Goal: Browse casually: Explore the website without a specific task or goal

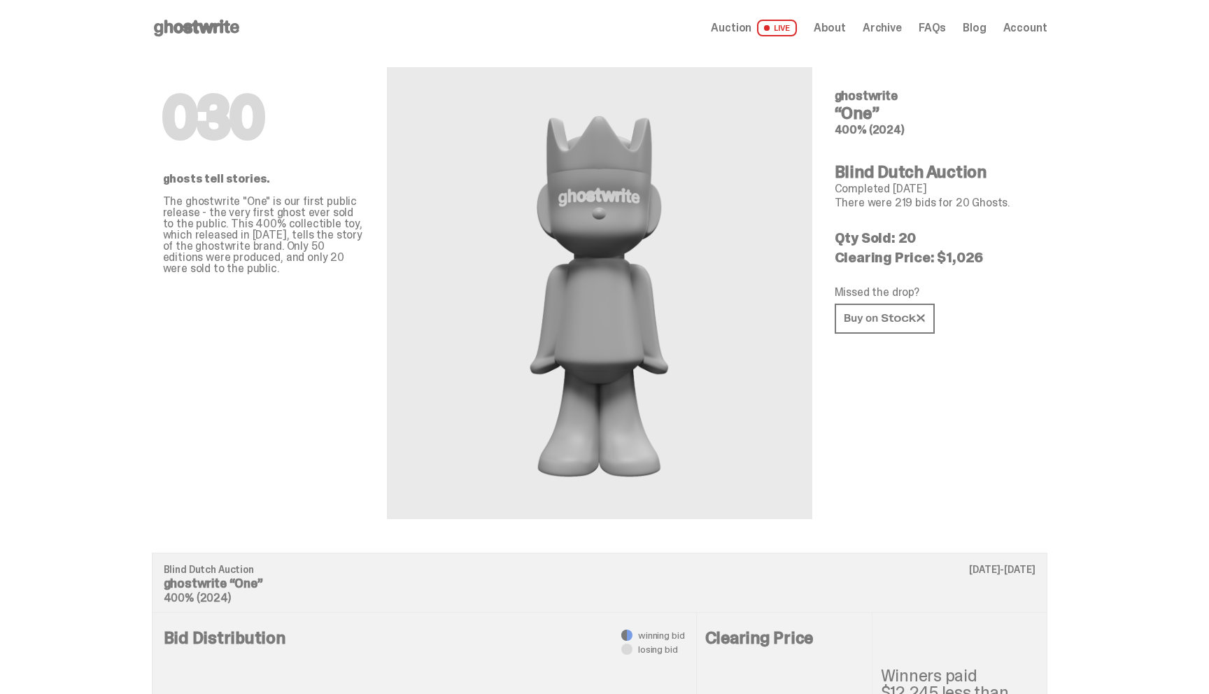
click at [211, 28] on use at bounding box center [196, 28] width 85 height 17
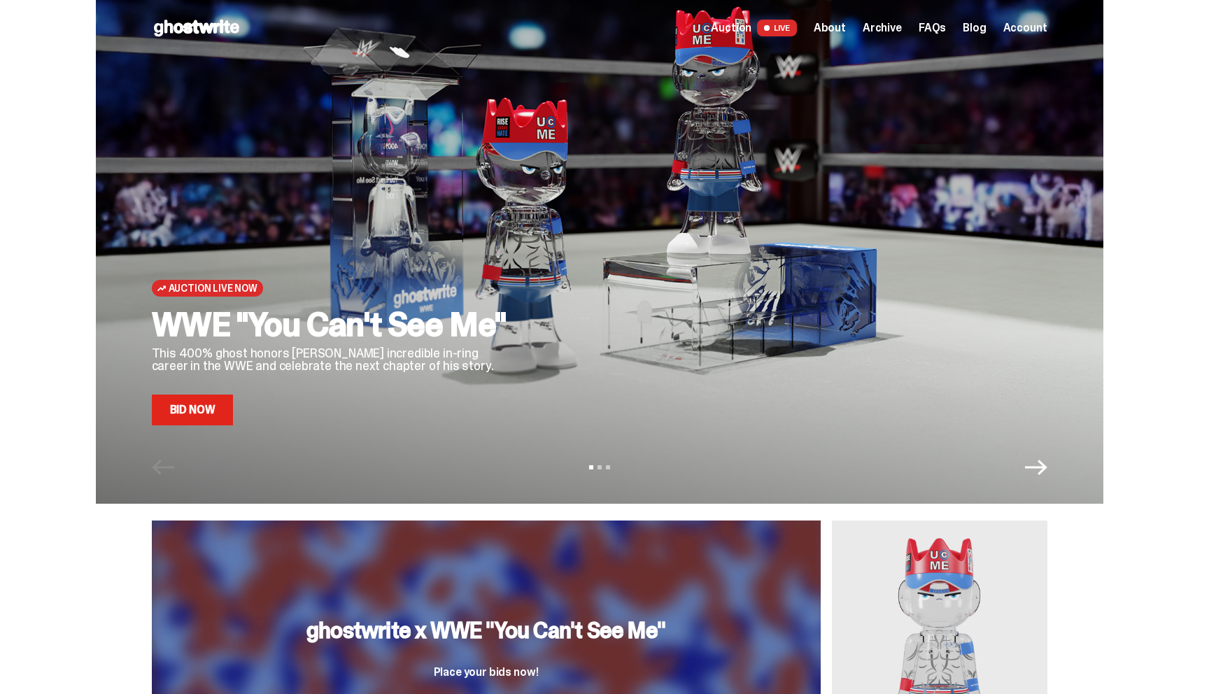
click at [208, 403] on link "Bid Now" at bounding box center [193, 410] width 82 height 31
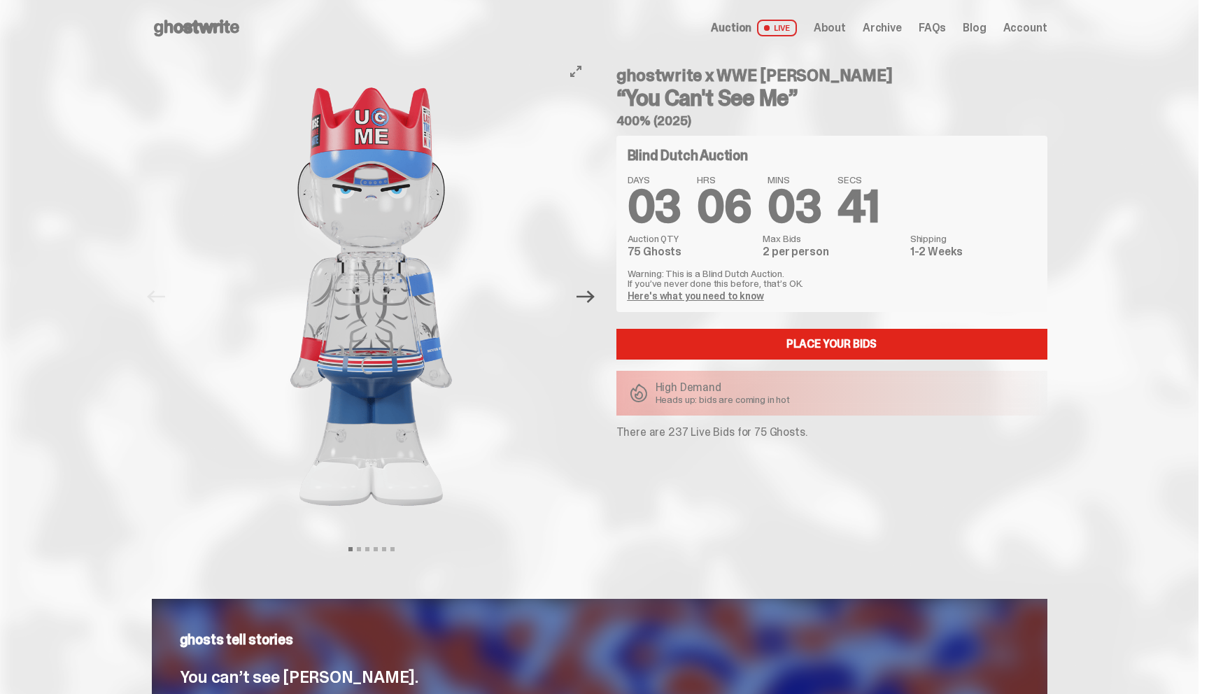
click at [591, 301] on icon "Next" at bounding box center [586, 297] width 18 height 18
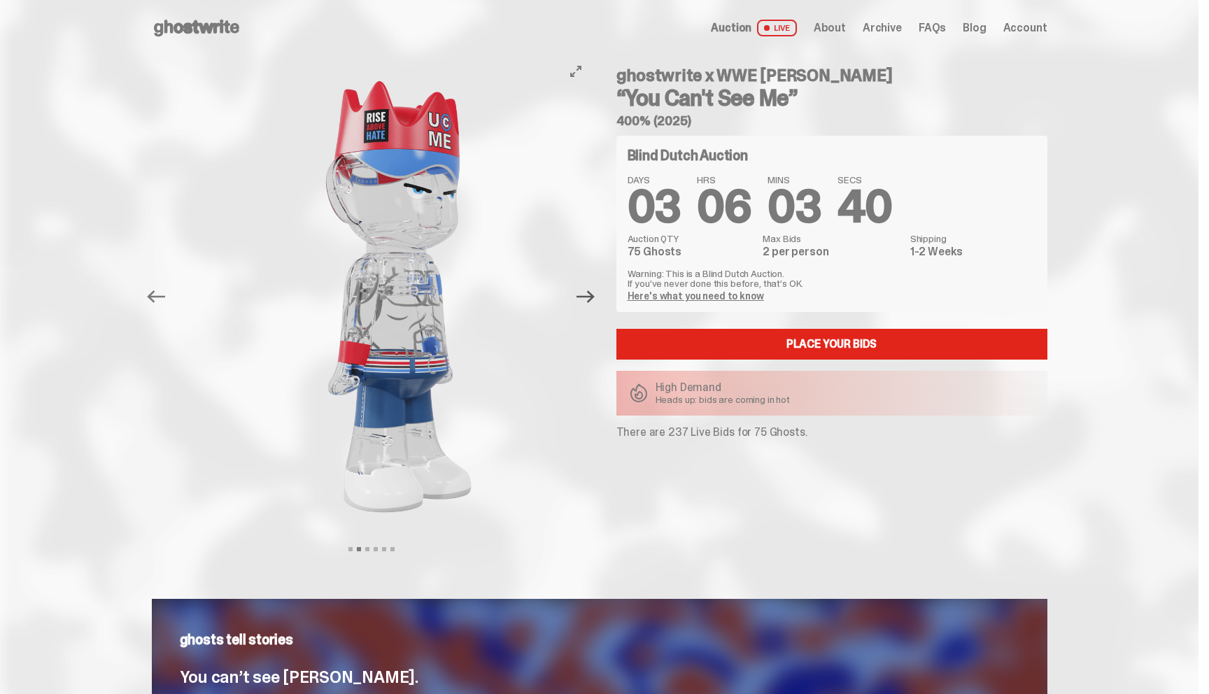
click at [591, 301] on icon "Next" at bounding box center [586, 297] width 18 height 18
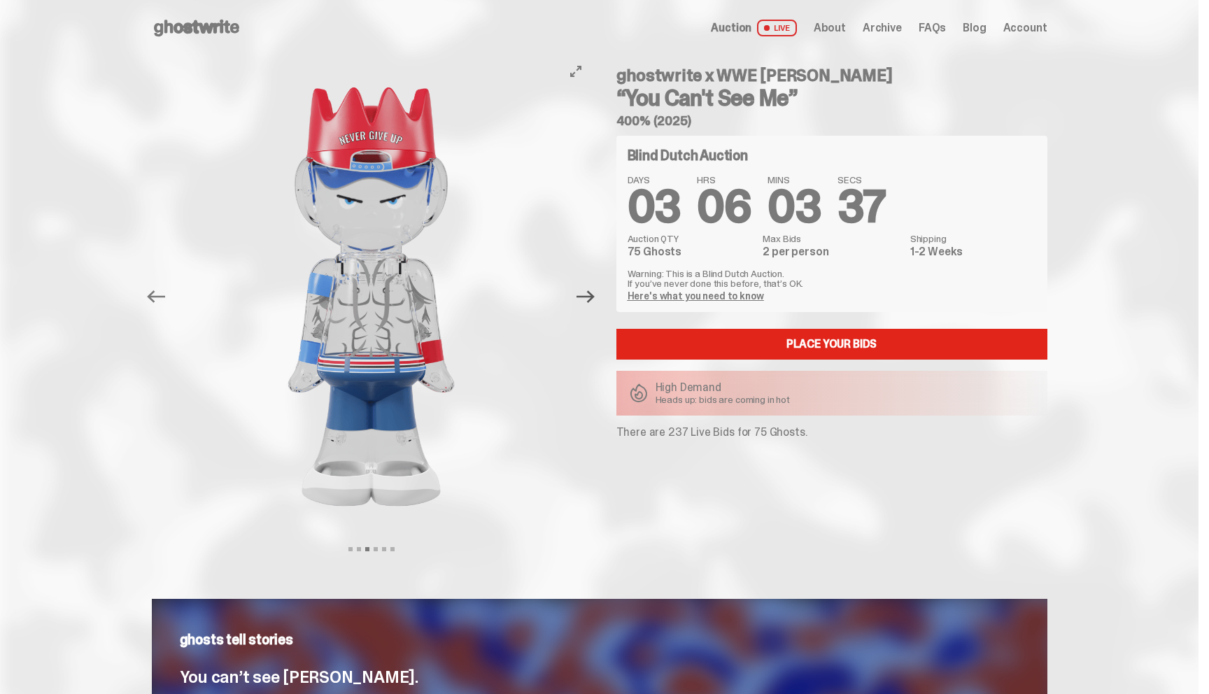
click at [595, 290] on icon "Next" at bounding box center [586, 297] width 18 height 18
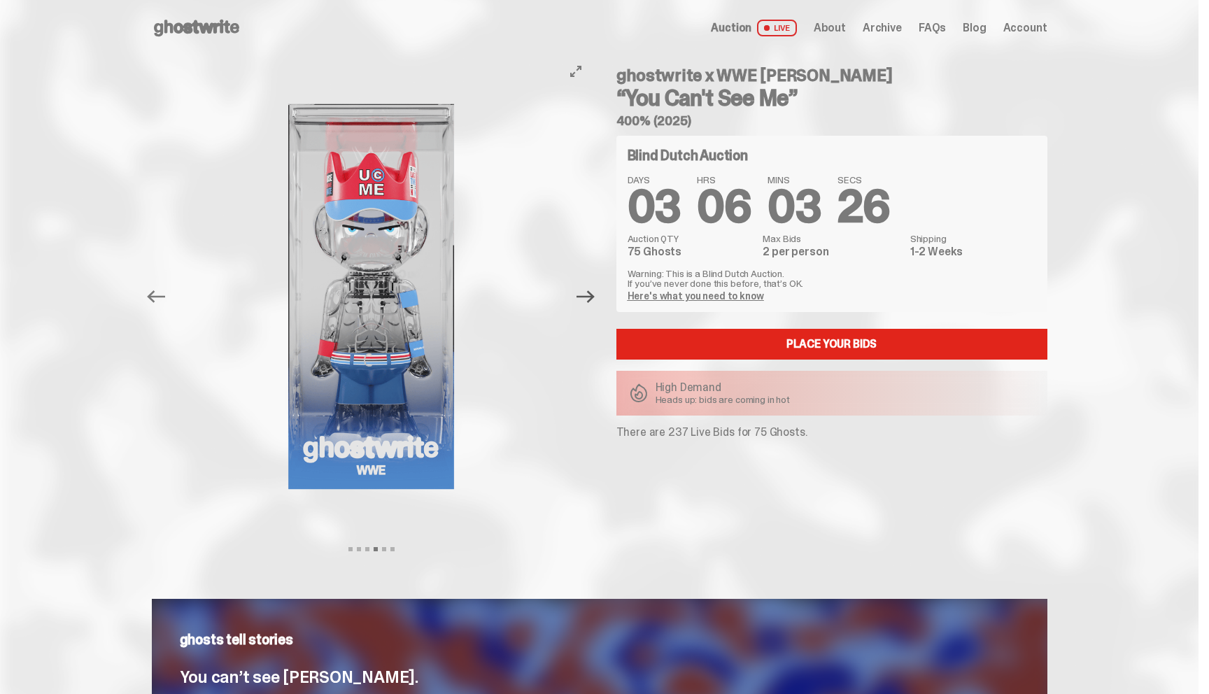
click at [594, 299] on icon "Next" at bounding box center [586, 297] width 18 height 18
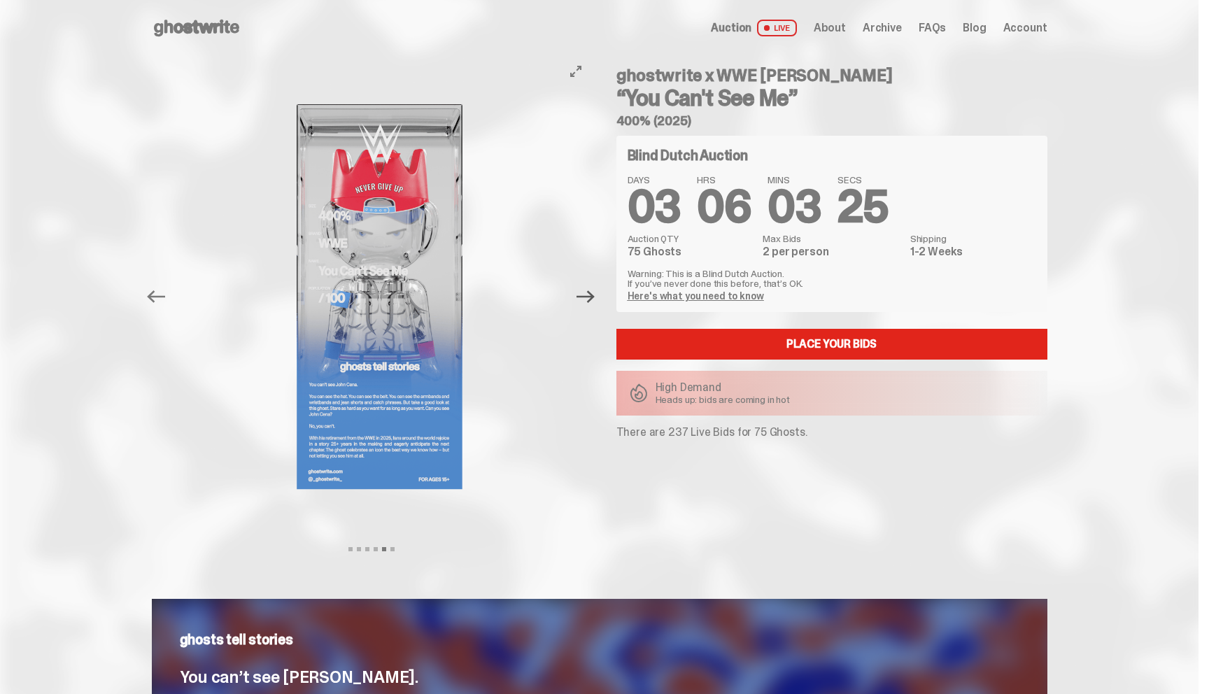
click at [594, 299] on icon "Next" at bounding box center [586, 297] width 18 height 18
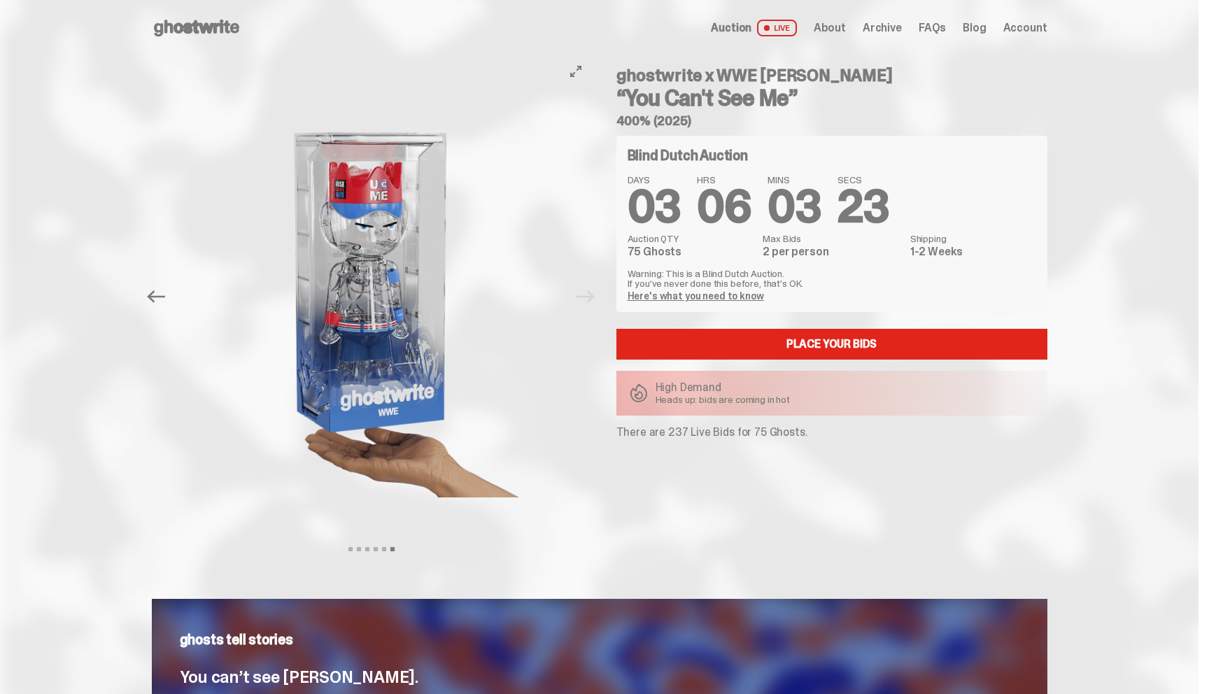
click at [592, 299] on div at bounding box center [373, 296] width 440 height 481
click at [600, 295] on div "Previous Next View slide 1 View slide 2 View slide 3 View slide 4 View slide 5 …" at bounding box center [376, 296] width 448 height 481
click at [161, 299] on icon "Previous" at bounding box center [156, 297] width 18 height 18
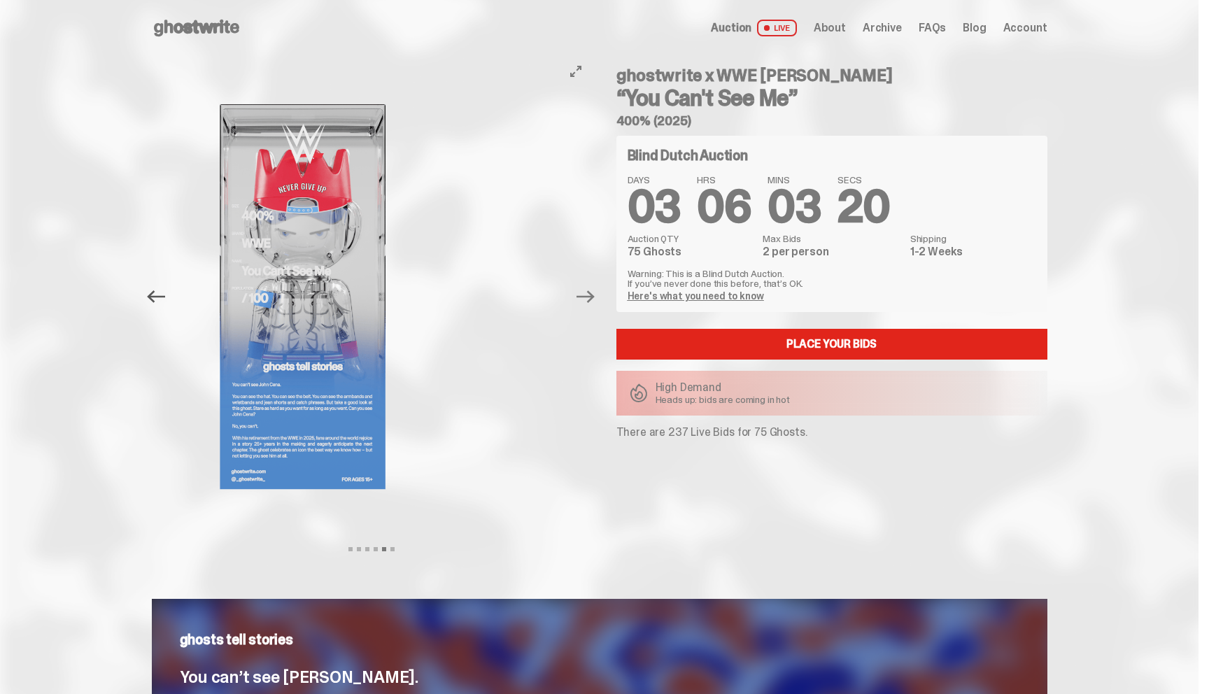
click at [161, 299] on icon "Previous" at bounding box center [156, 297] width 18 height 18
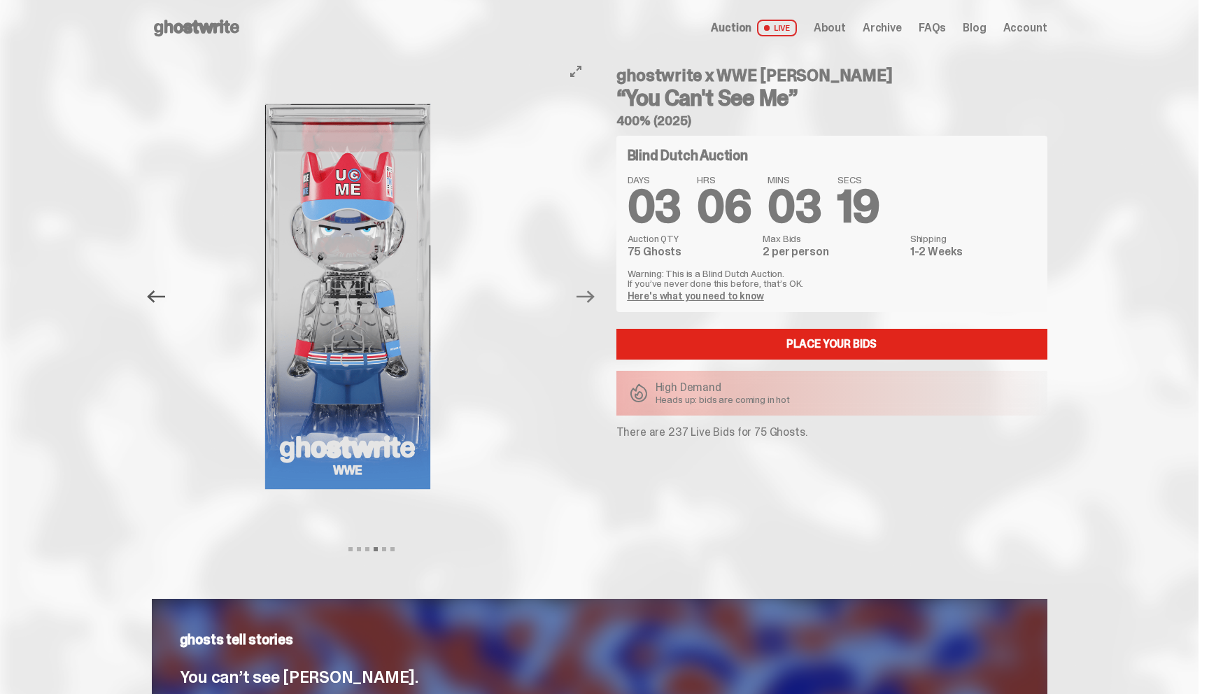
click at [161, 299] on icon "Previous" at bounding box center [156, 297] width 18 height 18
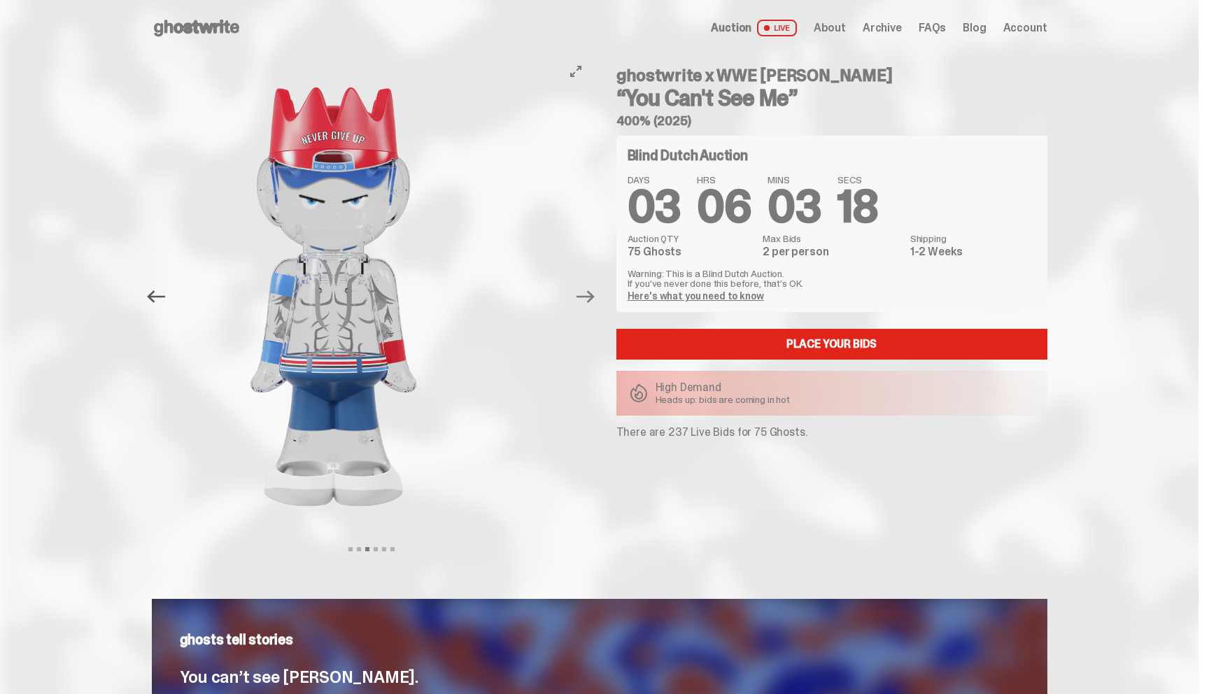
click at [161, 299] on icon "Previous" at bounding box center [156, 297] width 18 height 18
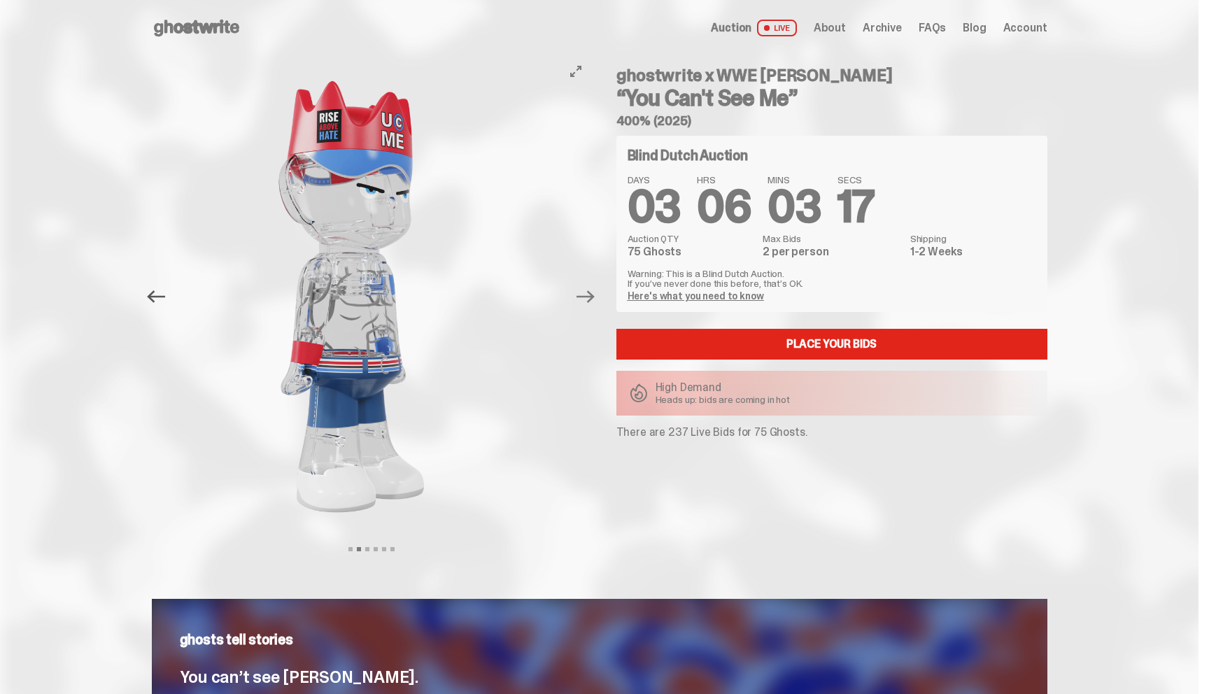
click at [161, 299] on icon "Previous" at bounding box center [156, 297] width 18 height 18
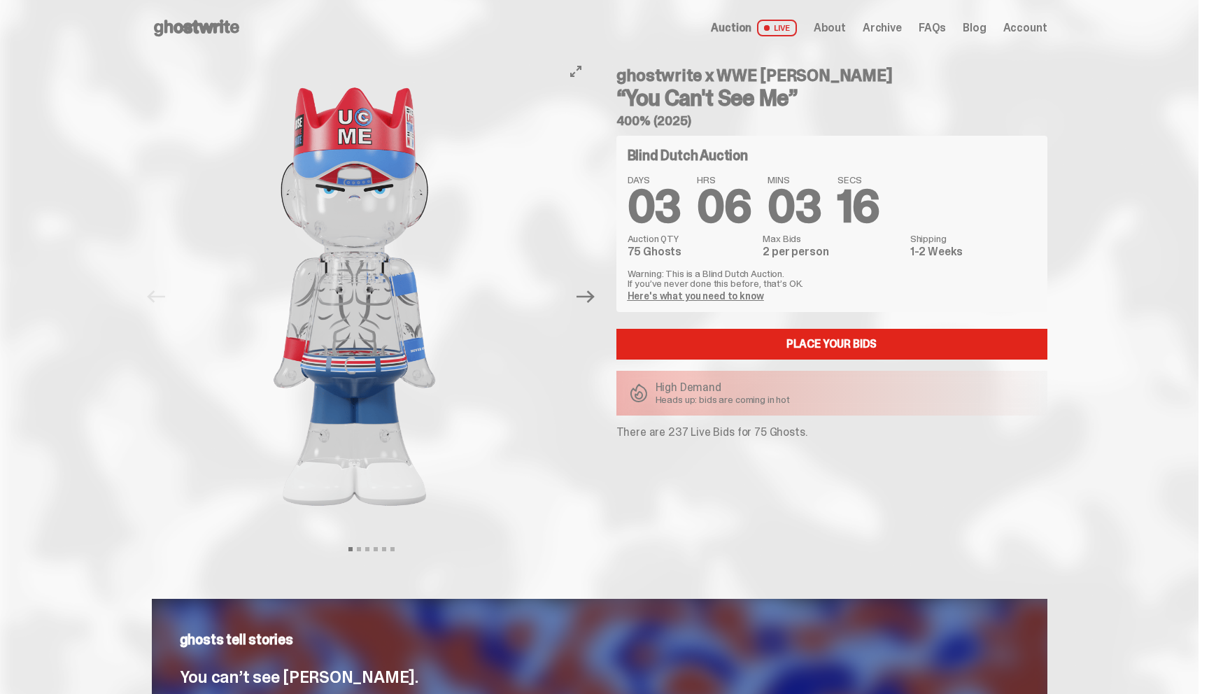
click at [161, 299] on div at bounding box center [355, 296] width 440 height 481
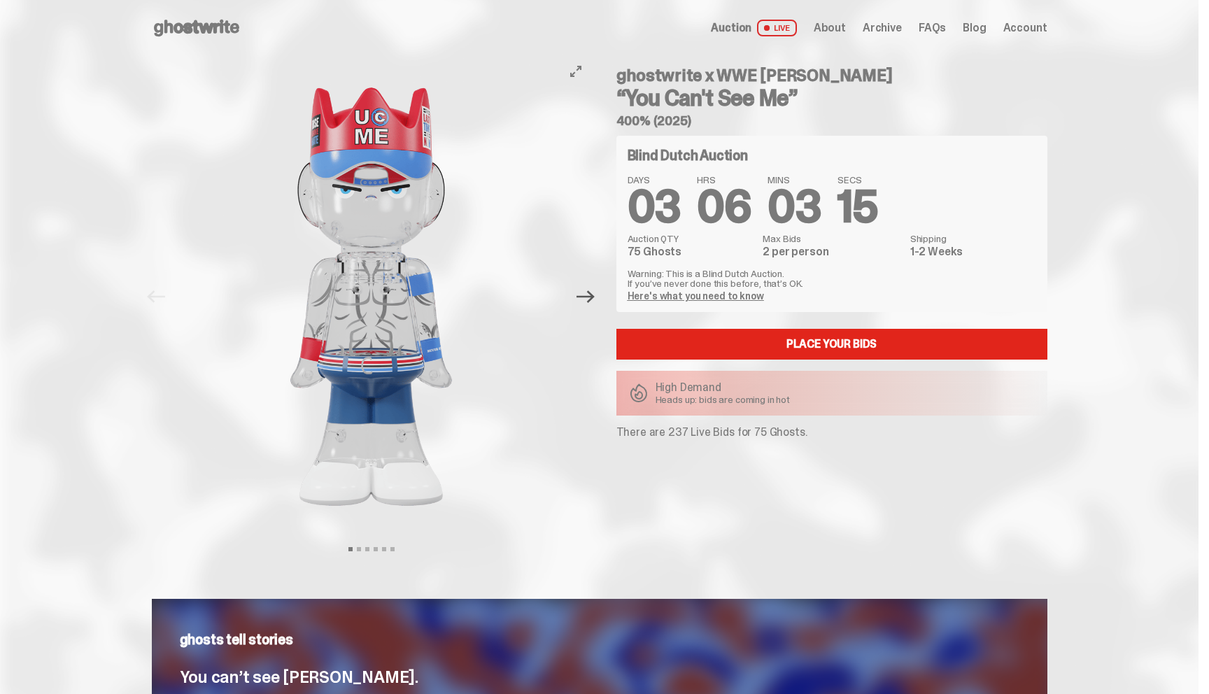
click at [594, 301] on icon "Next" at bounding box center [586, 296] width 18 height 13
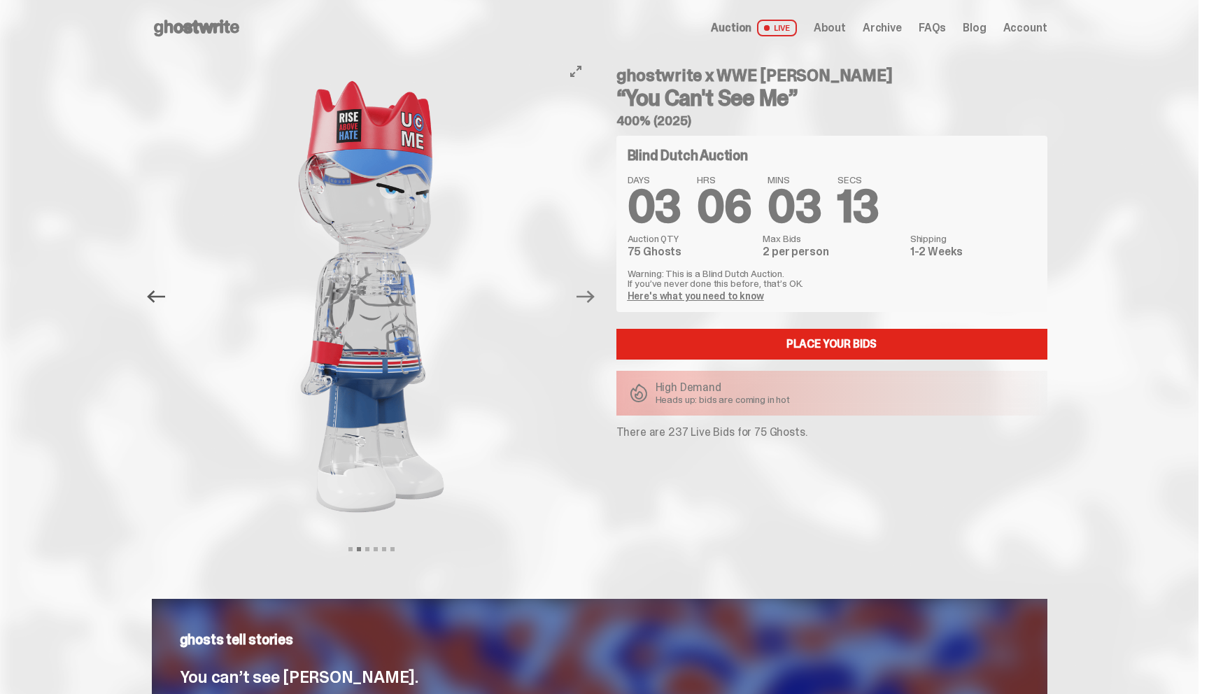
click at [165, 304] on icon "Previous" at bounding box center [156, 297] width 18 height 18
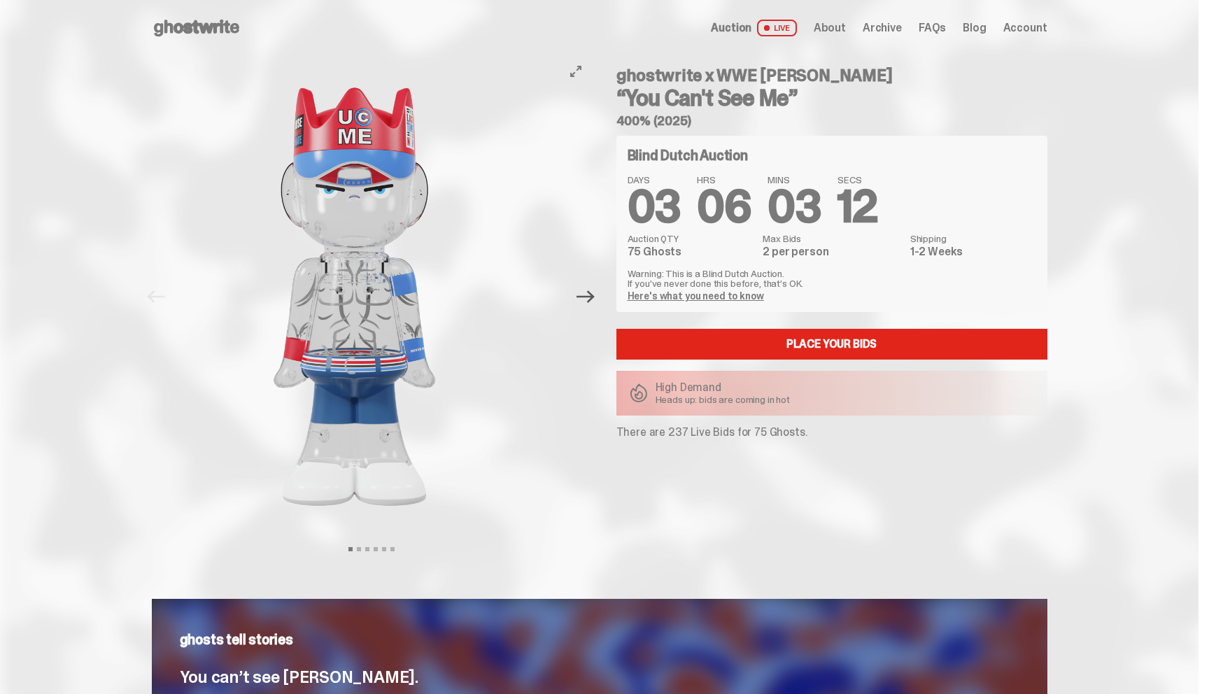
click at [587, 294] on icon "Next" at bounding box center [586, 297] width 18 height 18
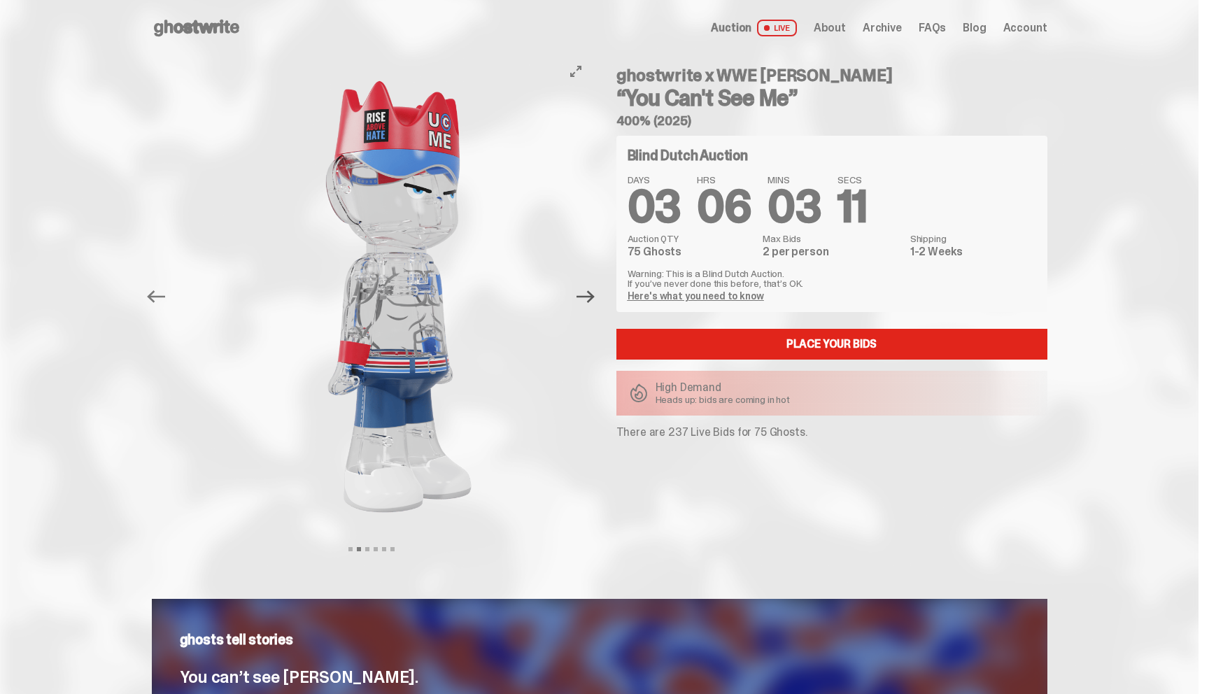
click at [587, 294] on icon "Next" at bounding box center [586, 297] width 18 height 18
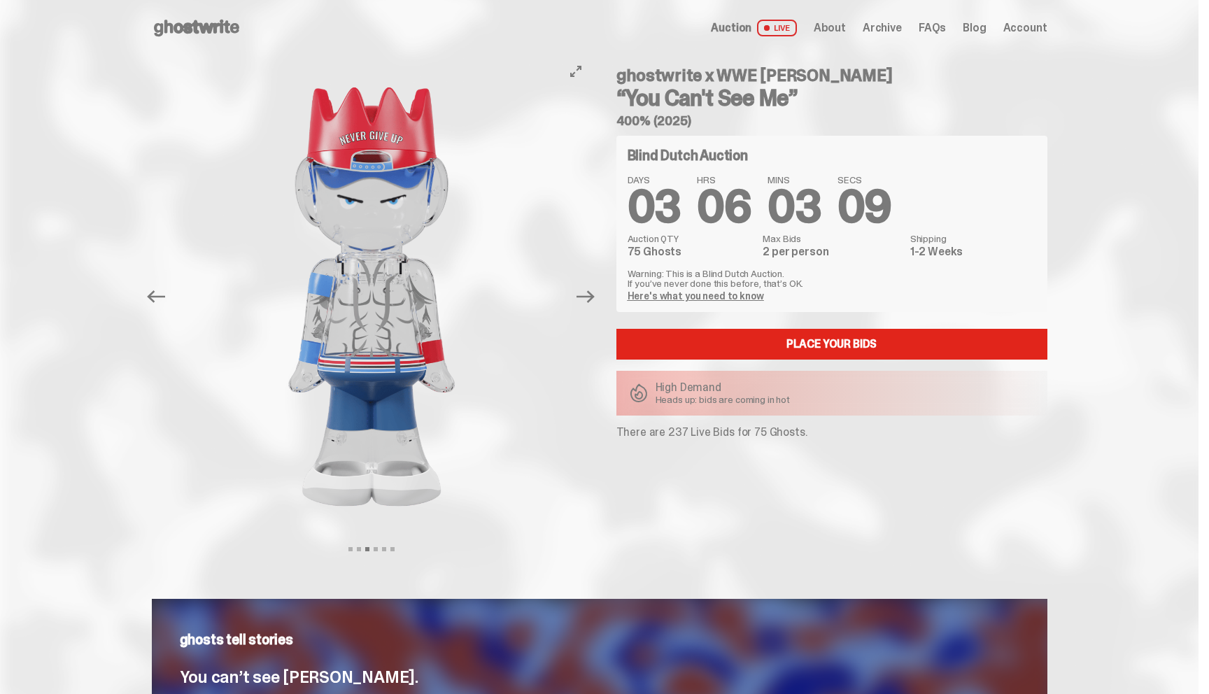
click at [151, 293] on button "Previous" at bounding box center [156, 296] width 31 height 31
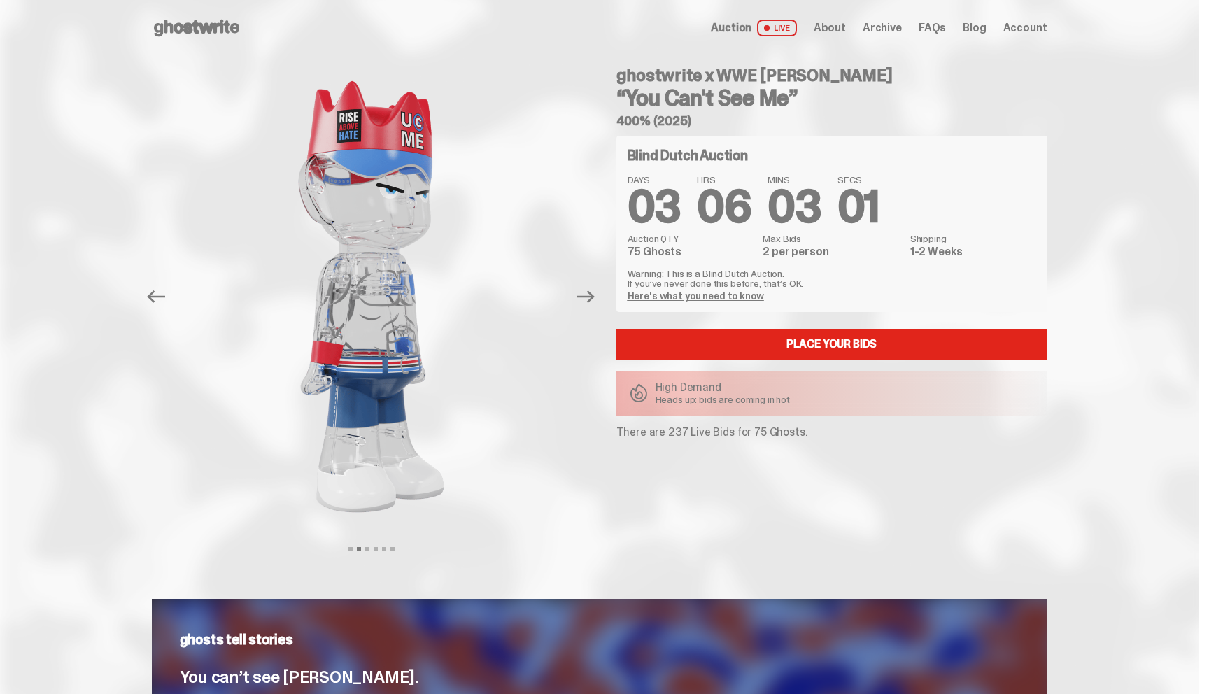
click at [735, 23] on span "Auction" at bounding box center [731, 27] width 41 height 11
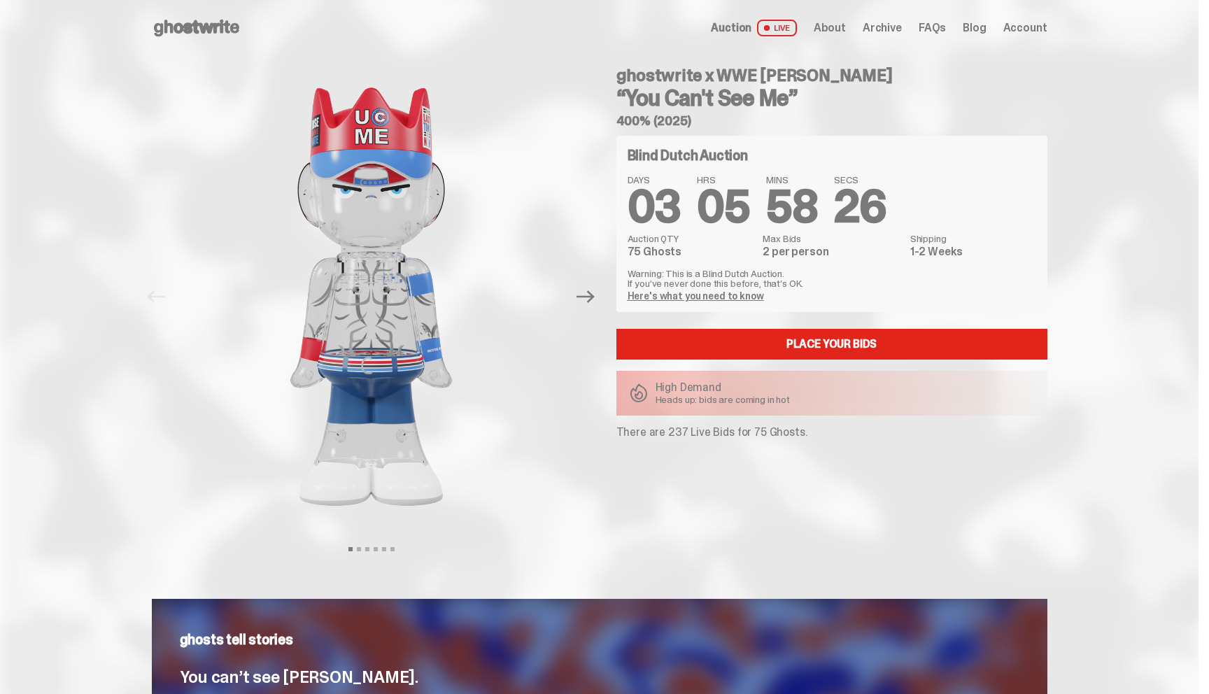
click at [190, 27] on use at bounding box center [196, 28] width 85 height 17
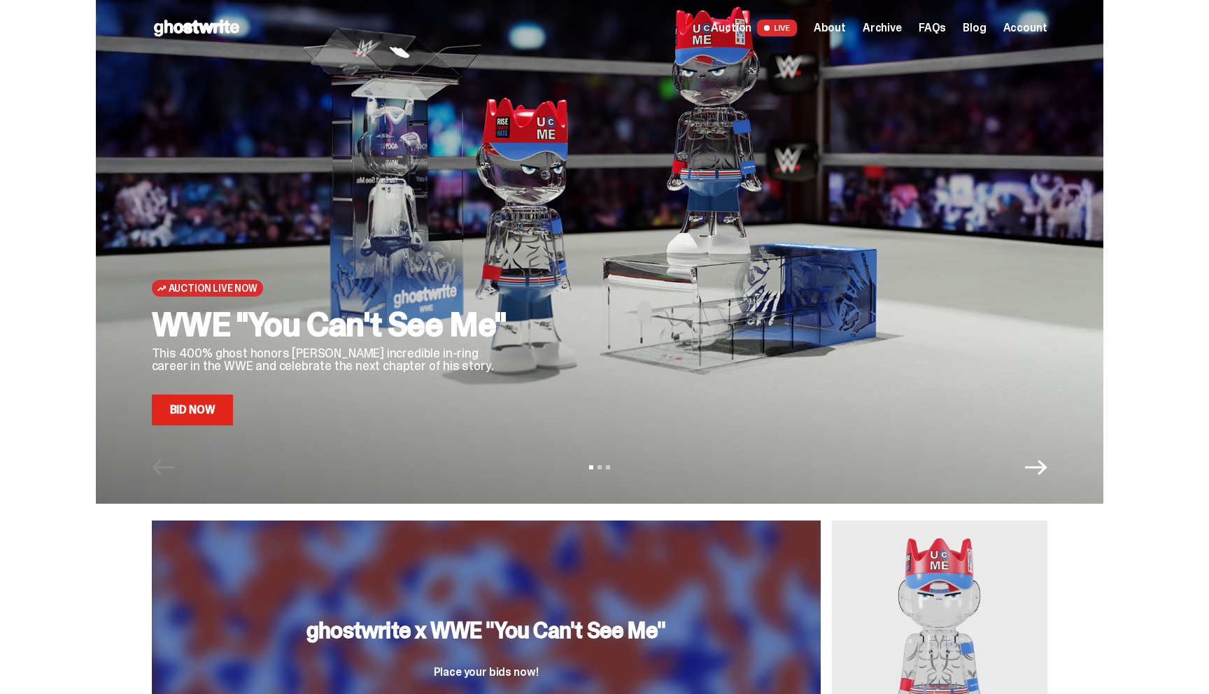
click at [196, 18] on icon at bounding box center [197, 28] width 90 height 22
click at [193, 24] on use at bounding box center [196, 28] width 85 height 17
click at [194, 23] on use at bounding box center [196, 28] width 85 height 17
drag, startPoint x: 148, startPoint y: 20, endPoint x: 258, endPoint y: 28, distance: 110.2
click at [258, 28] on div "Open main menu Home Auction LIVE About Archive FAQs Blog Account" at bounding box center [599, 28] width 1199 height 56
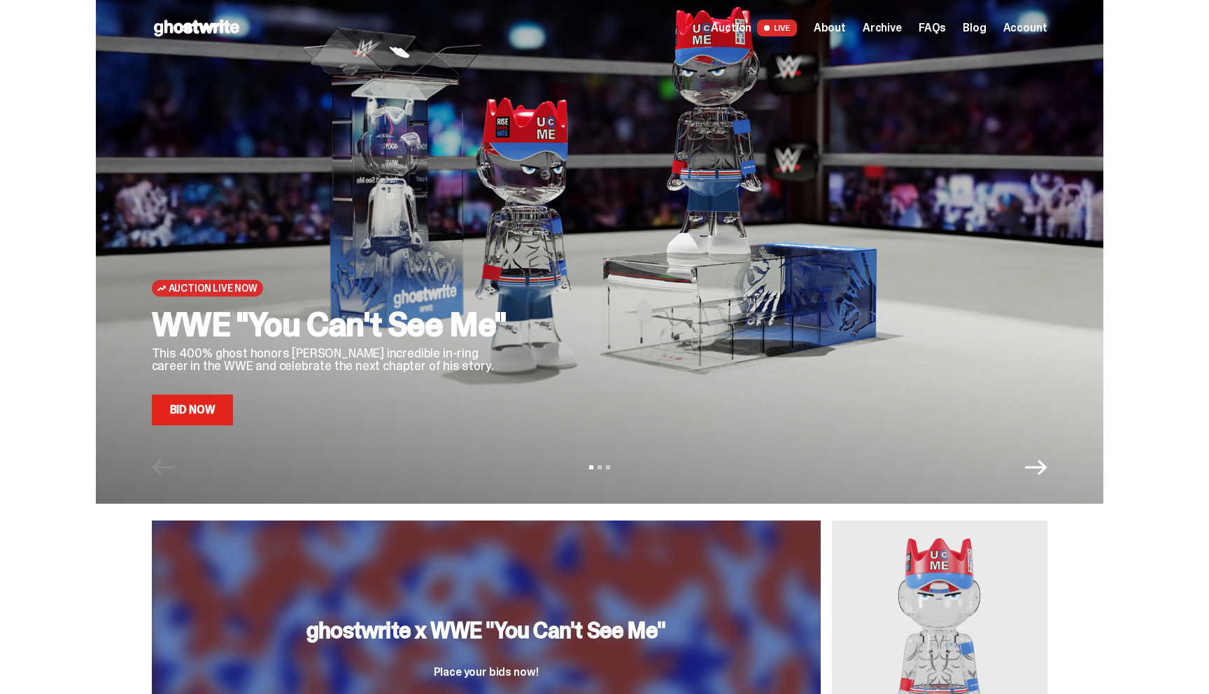
drag, startPoint x: 253, startPoint y: 31, endPoint x: 151, endPoint y: 15, distance: 102.6
click at [151, 15] on div "Open main menu Home Auction LIVE About Archive FAQs Blog Account" at bounding box center [599, 28] width 1199 height 56
drag, startPoint x: 154, startPoint y: 24, endPoint x: 255, endPoint y: 26, distance: 101.5
click at [255, 26] on div "Open main menu Home Auction LIVE About Archive FAQs Blog Account" at bounding box center [599, 28] width 1199 height 56
drag, startPoint x: 260, startPoint y: 29, endPoint x: 139, endPoint y: 24, distance: 121.2
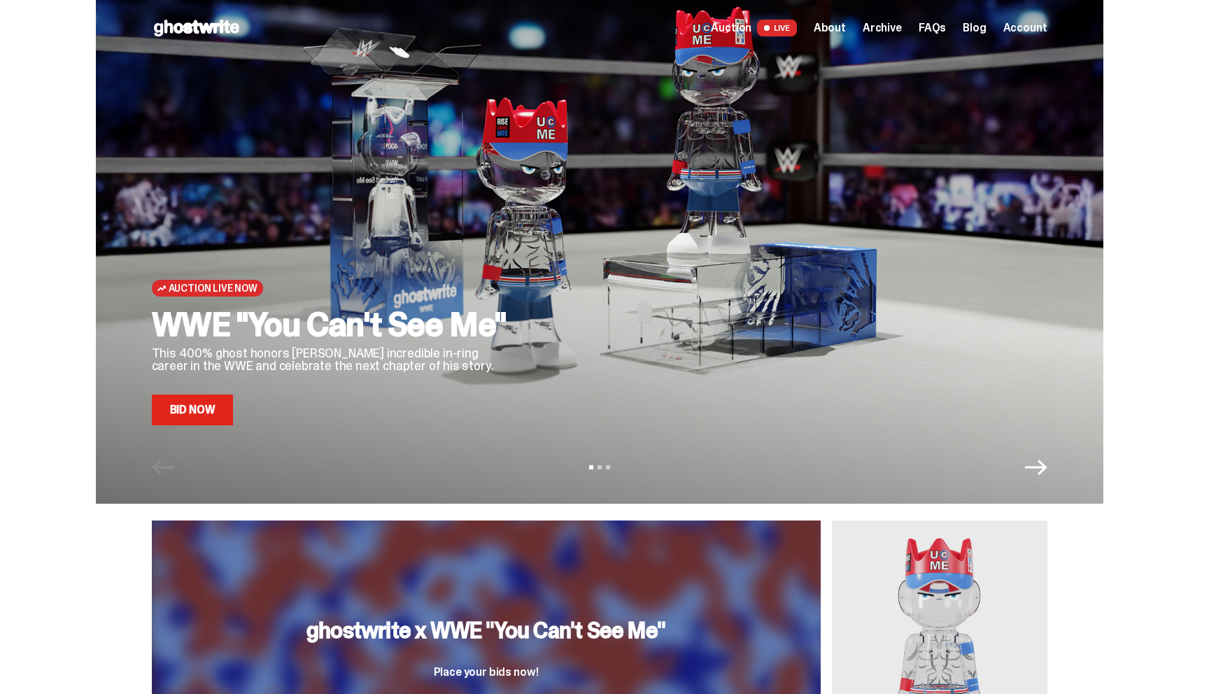
click at [139, 24] on div "Open main menu Home Auction LIVE About Archive FAQs Blog Account" at bounding box center [599, 28] width 1199 height 56
drag, startPoint x: 114, startPoint y: 29, endPoint x: 262, endPoint y: 27, distance: 148.4
click at [262, 26] on div "Open main menu Home Auction LIVE About Archive FAQs Blog Account" at bounding box center [599, 28] width 1199 height 56
drag, startPoint x: 263, startPoint y: 27, endPoint x: 143, endPoint y: 27, distance: 119.7
click at [143, 27] on div "Open main menu Home Auction LIVE About Archive FAQs Blog Account" at bounding box center [599, 28] width 1199 height 56
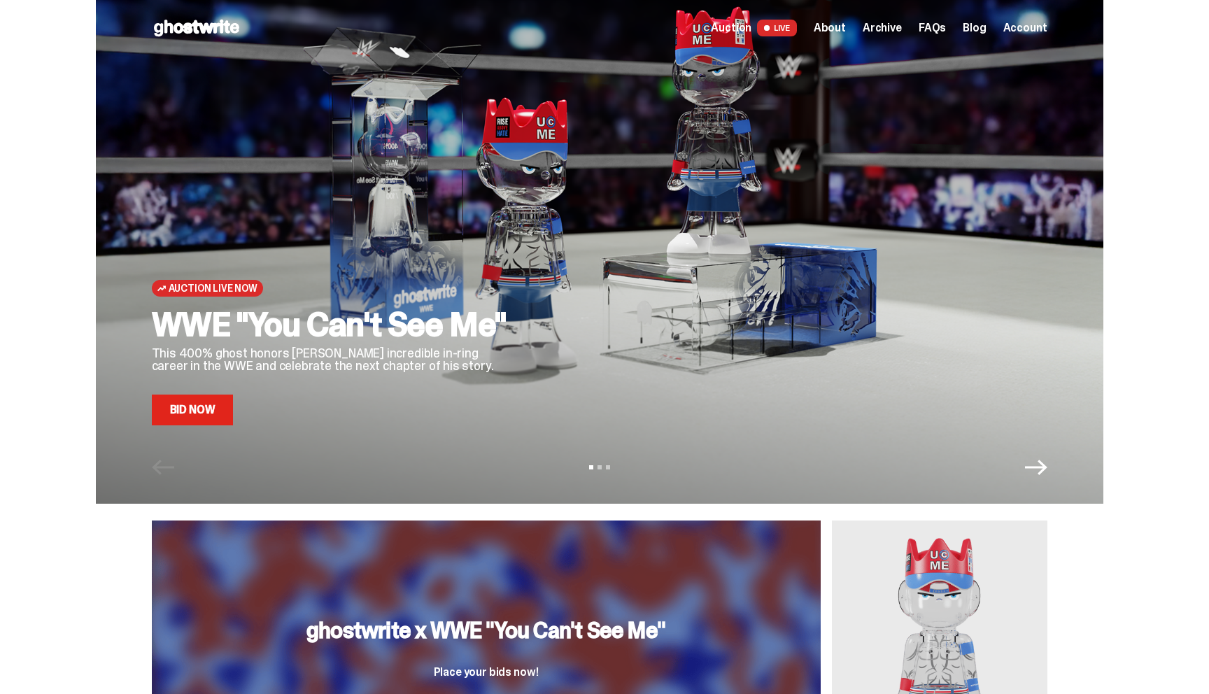
drag, startPoint x: 122, startPoint y: 21, endPoint x: 295, endPoint y: 23, distance: 172.9
click at [295, 23] on div "Open main menu Home Auction LIVE About Archive FAQs Blog Account" at bounding box center [599, 28] width 1199 height 56
drag, startPoint x: 288, startPoint y: 41, endPoint x: 159, endPoint y: 27, distance: 129.6
click at [159, 27] on div "Open main menu Home Auction LIVE About Archive FAQs Blog Account" at bounding box center [600, 28] width 896 height 56
drag, startPoint x: 153, startPoint y: 26, endPoint x: 267, endPoint y: 31, distance: 114.2
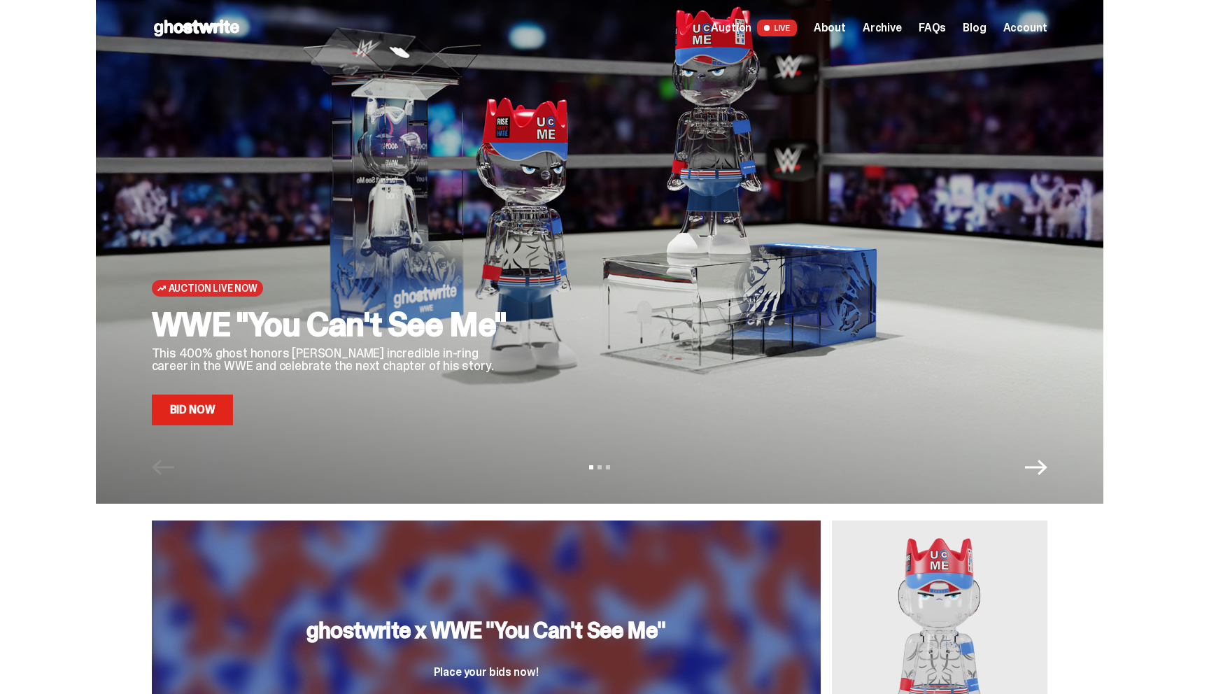
click at [267, 31] on div "Open main menu Home Auction LIVE About Archive FAQs Blog Account" at bounding box center [599, 28] width 1199 height 56
drag, startPoint x: 1125, startPoint y: 220, endPoint x: 1125, endPoint y: 235, distance: 15.4
click at [1125, 233] on div "Auction Live Now WWE "You Can't See Me" This 400% ghost honors [PERSON_NAME] in…" at bounding box center [599, 252] width 1199 height 504
click at [1044, 470] on icon "Next" at bounding box center [1036, 467] width 22 height 22
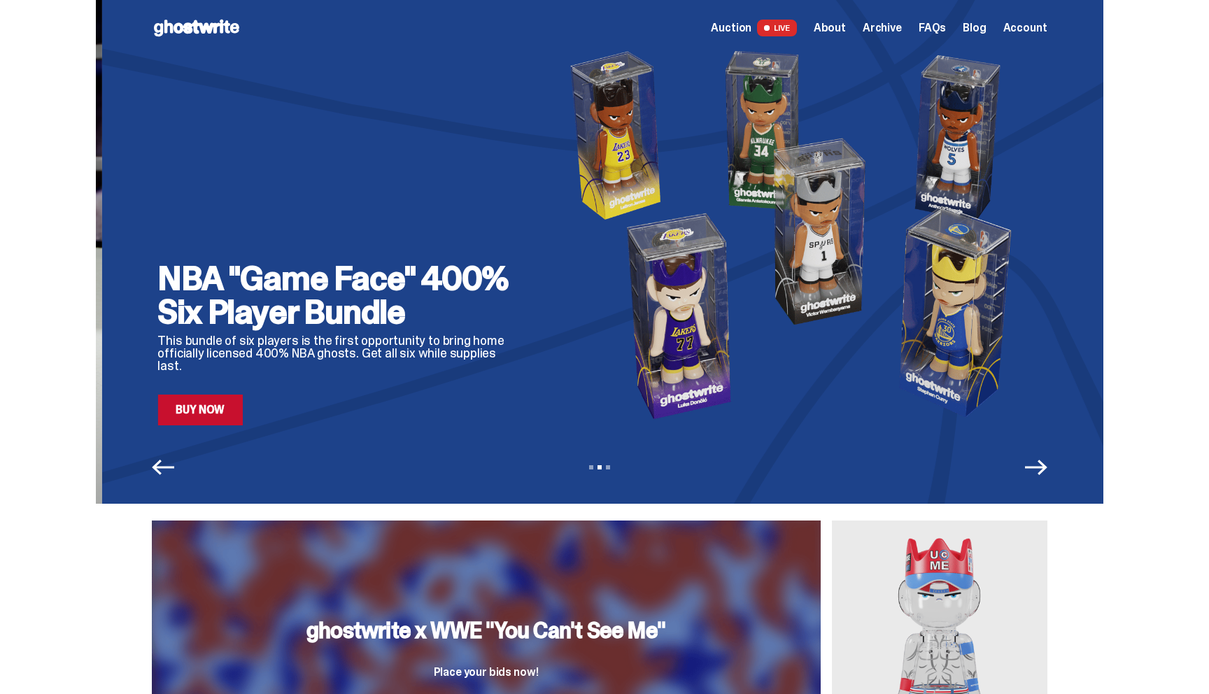
click at [1044, 470] on icon "Next" at bounding box center [1036, 467] width 22 height 22
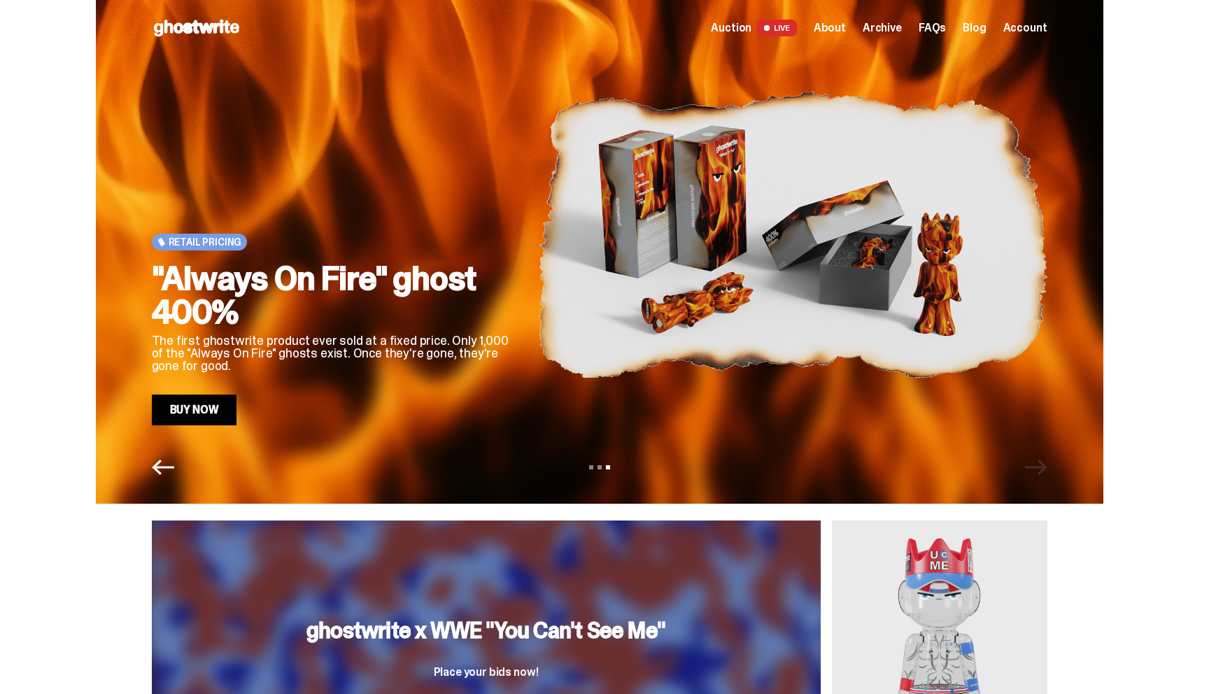
click at [1044, 470] on div "View slide 1 View slide 2 View slide 3" at bounding box center [600, 467] width 1008 height 22
click at [165, 466] on icon "Previous" at bounding box center [163, 467] width 22 height 22
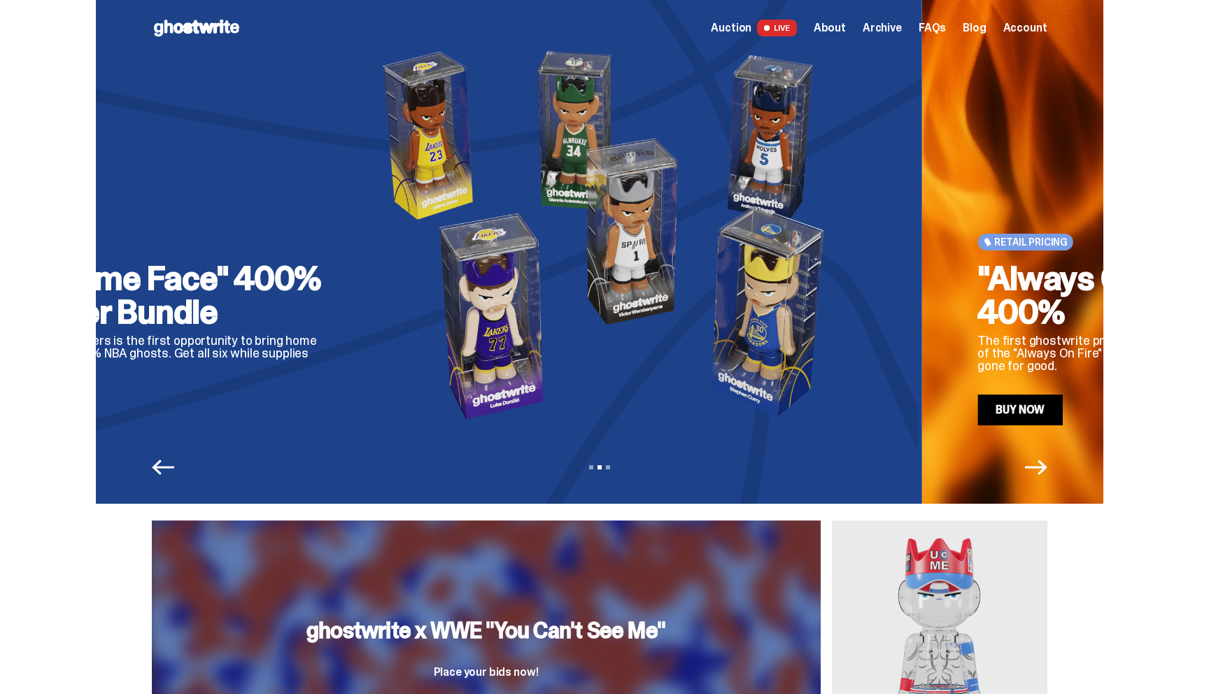
click at [165, 466] on icon "Previous" at bounding box center [163, 467] width 22 height 22
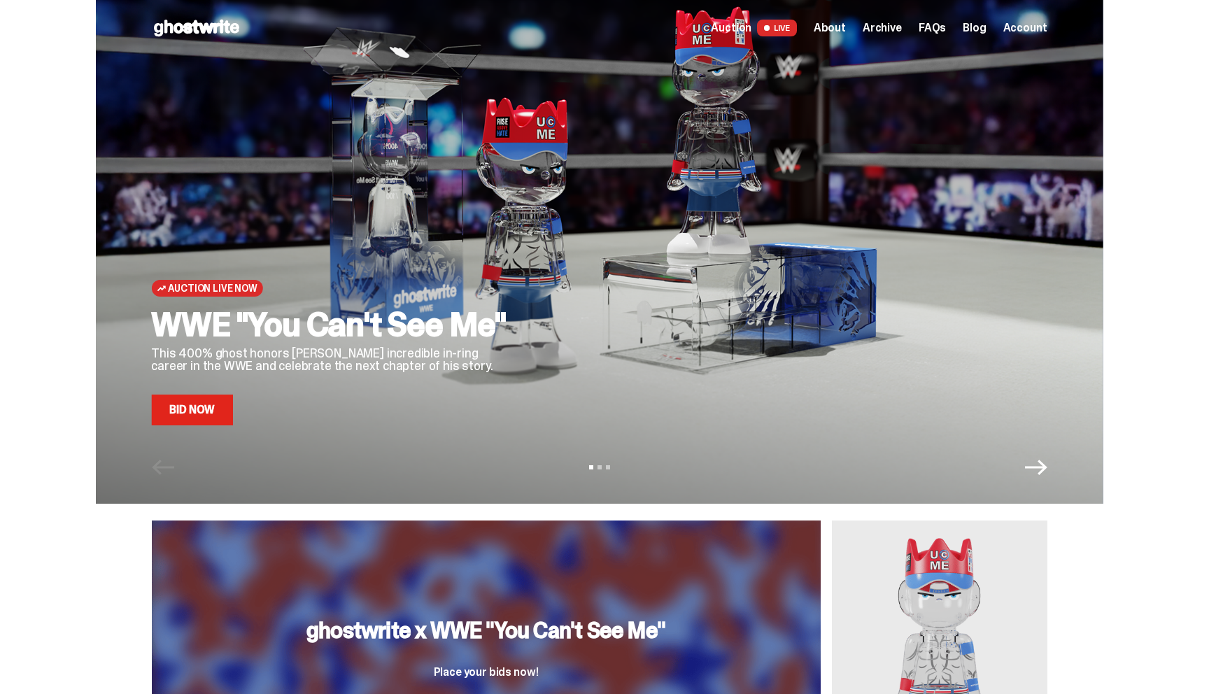
click at [1048, 470] on icon "Next" at bounding box center [1036, 467] width 22 height 15
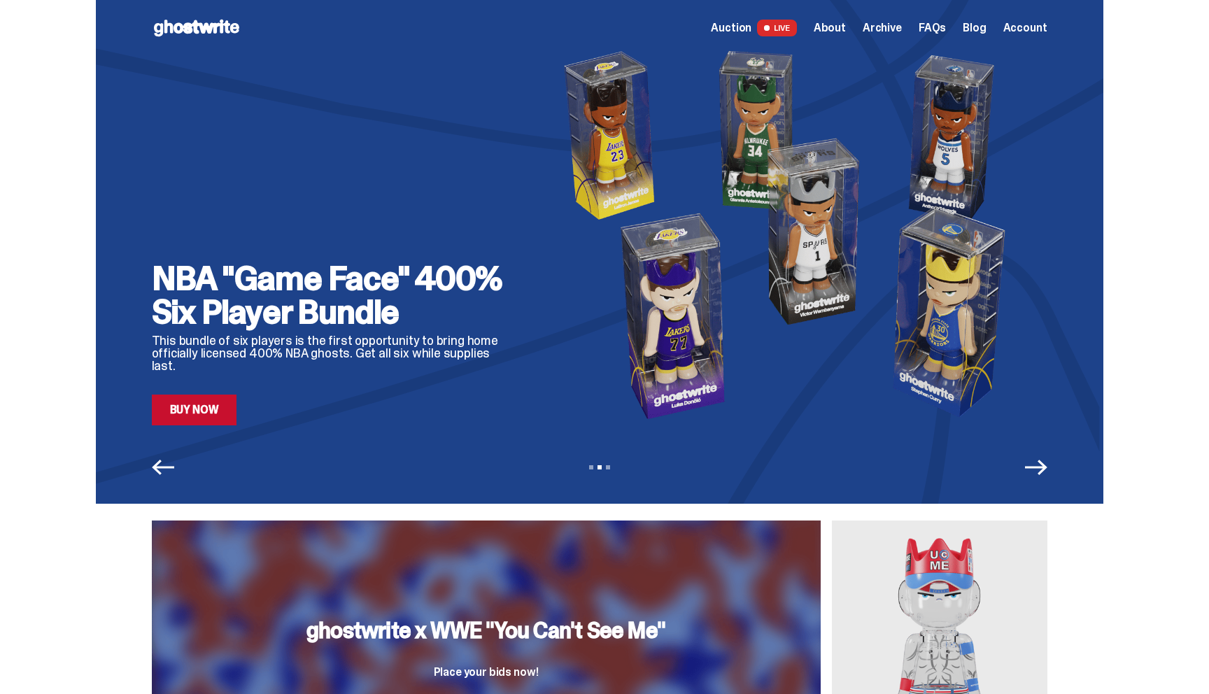
click at [171, 468] on icon "Previous" at bounding box center [163, 467] width 22 height 15
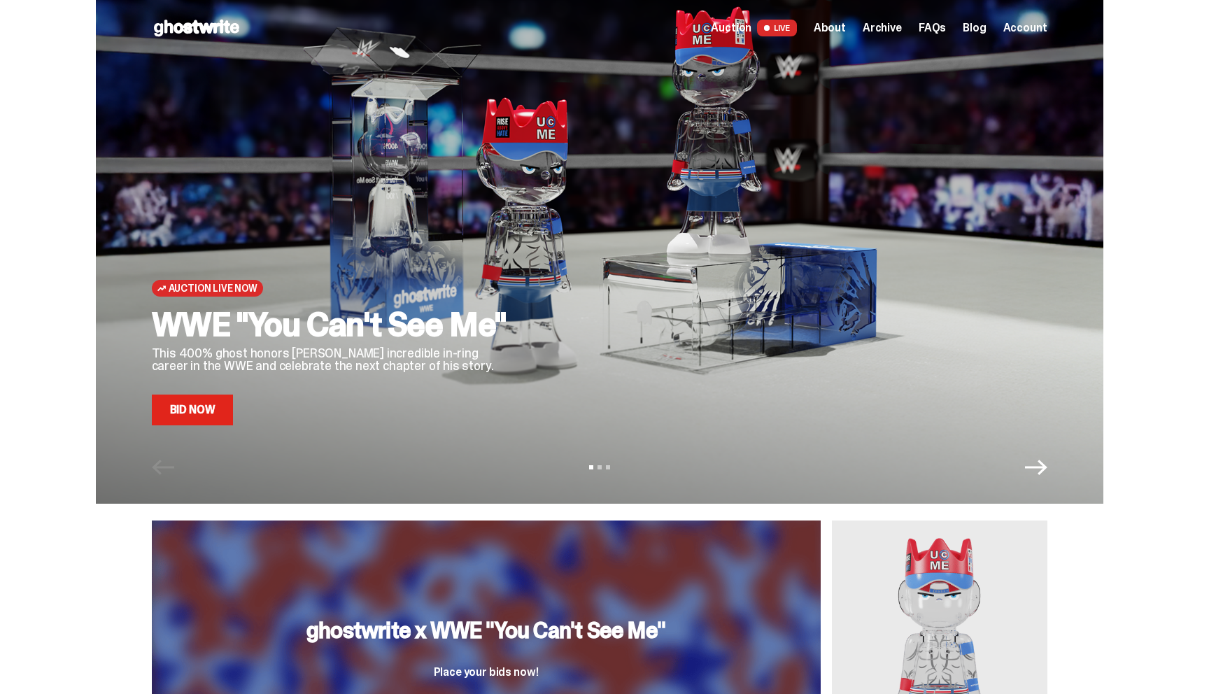
click at [1048, 465] on icon "Next" at bounding box center [1036, 467] width 22 height 15
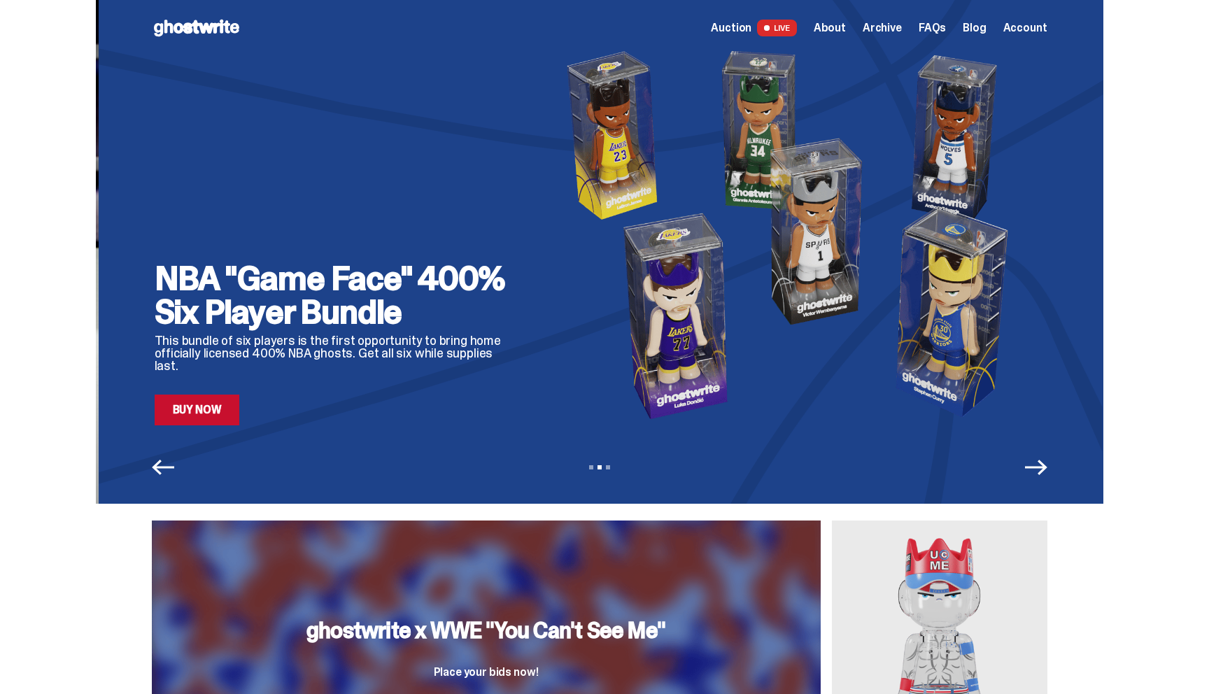
click at [171, 463] on icon "Previous" at bounding box center [163, 467] width 22 height 22
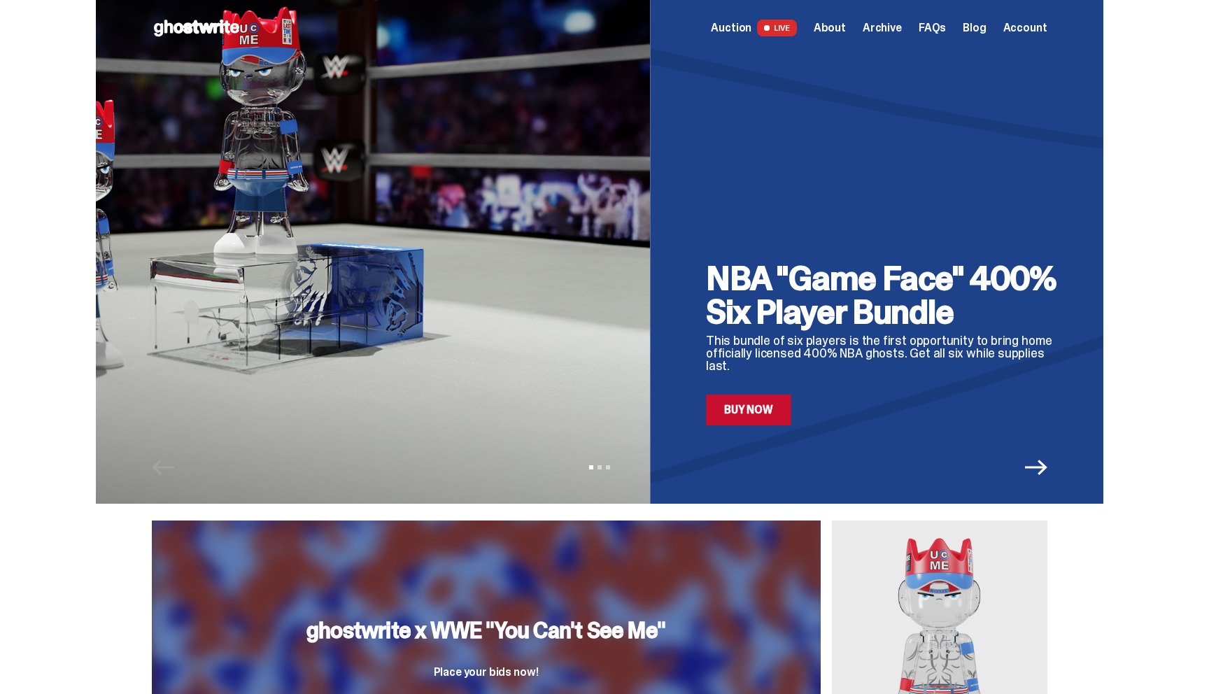
click at [171, 463] on div "View slide 1 View slide 2 View slide 3" at bounding box center [600, 467] width 1008 height 22
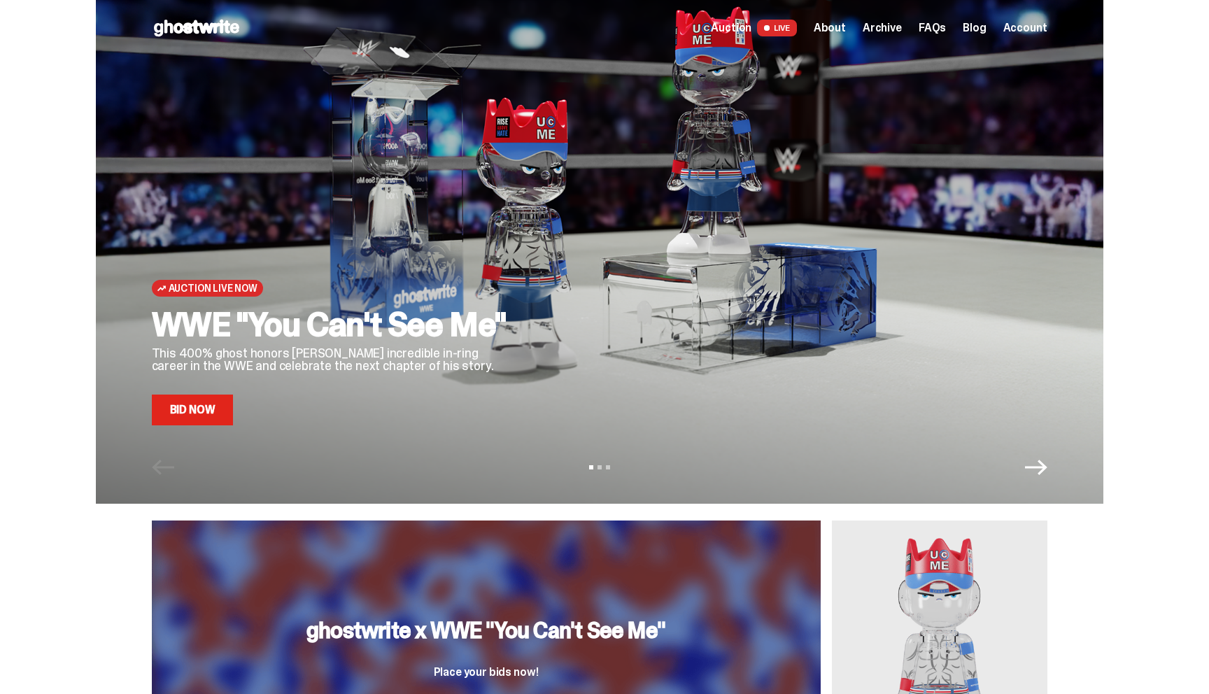
click at [1043, 463] on icon "Next" at bounding box center [1036, 467] width 22 height 22
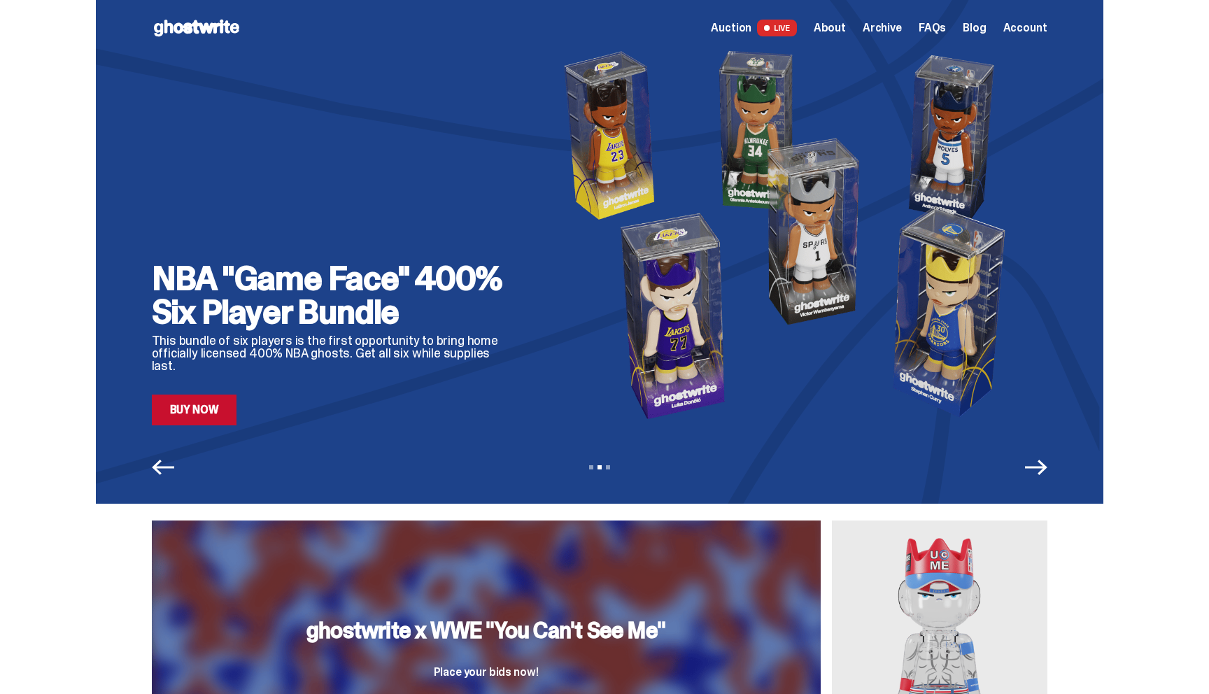
click at [193, 25] on use at bounding box center [196, 28] width 85 height 17
